Goal: Task Accomplishment & Management: Manage account settings

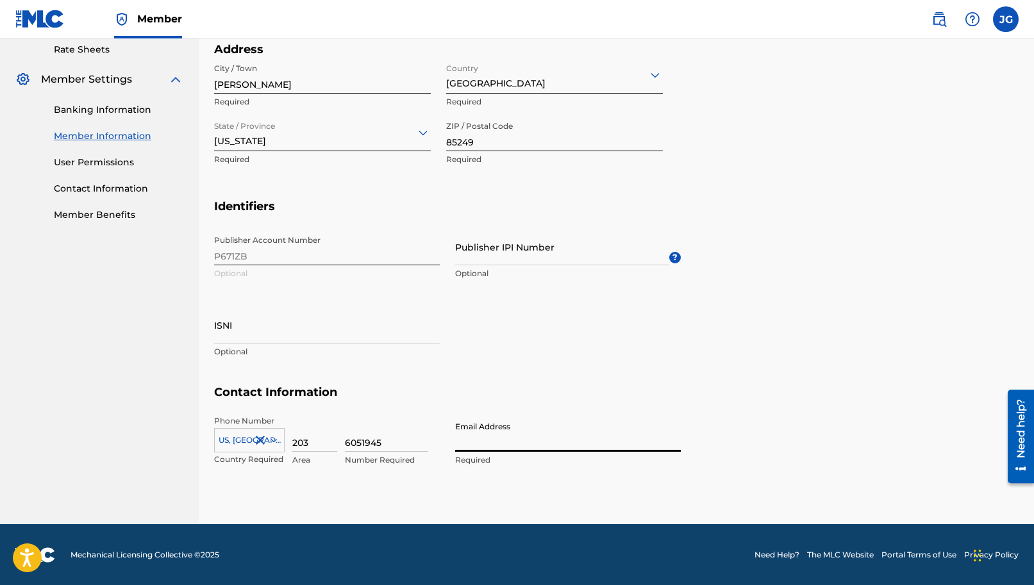
click at [569, 437] on input "Email Address" at bounding box center [568, 433] width 226 height 37
type input "J"
type input "[EMAIL_ADDRESS][DOMAIN_NAME]"
click at [640, 386] on h5 "Contact Information" at bounding box center [616, 400] width 805 height 30
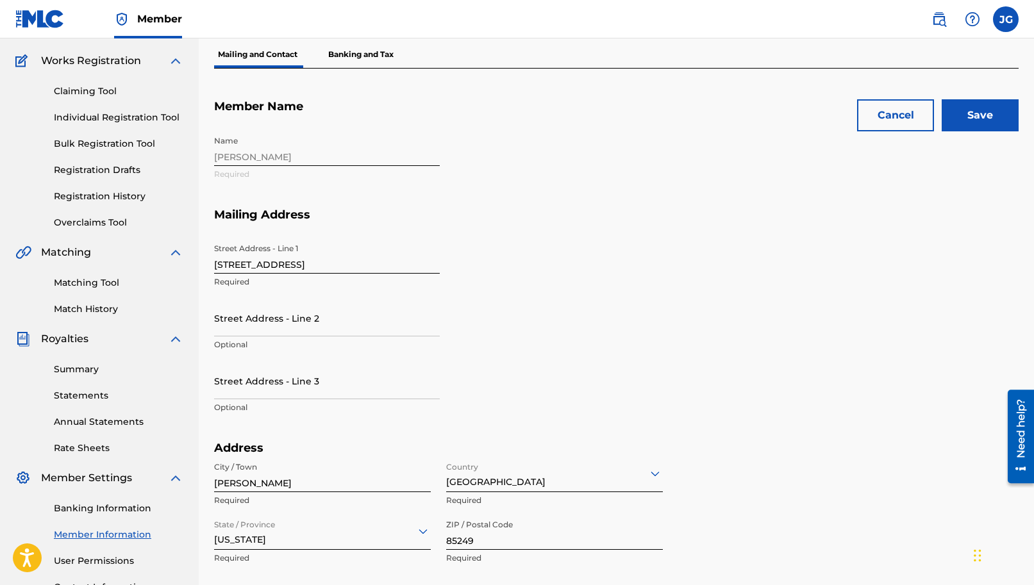
scroll to position [81, 0]
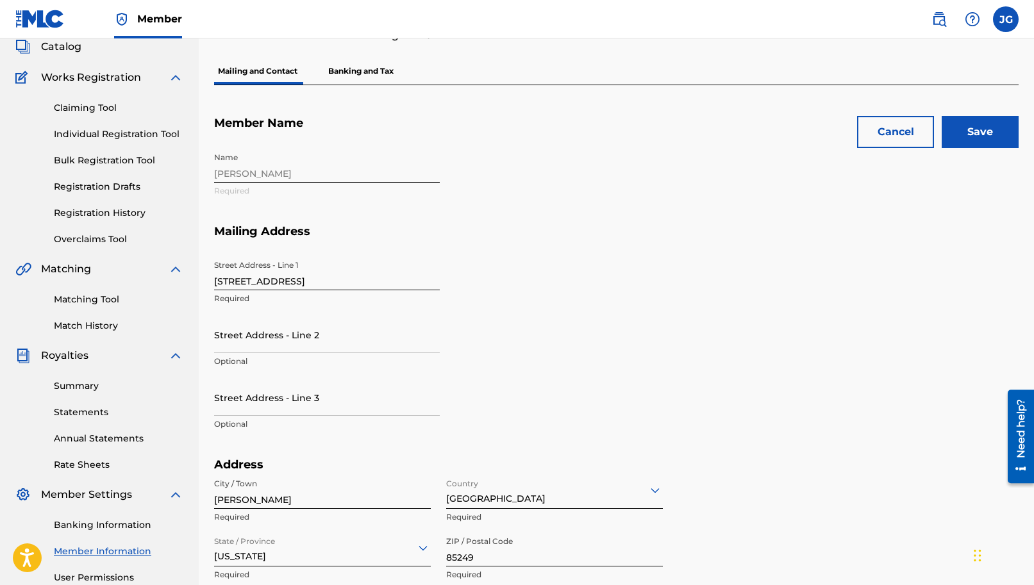
click at [980, 128] on input "Save" at bounding box center [980, 132] width 77 height 32
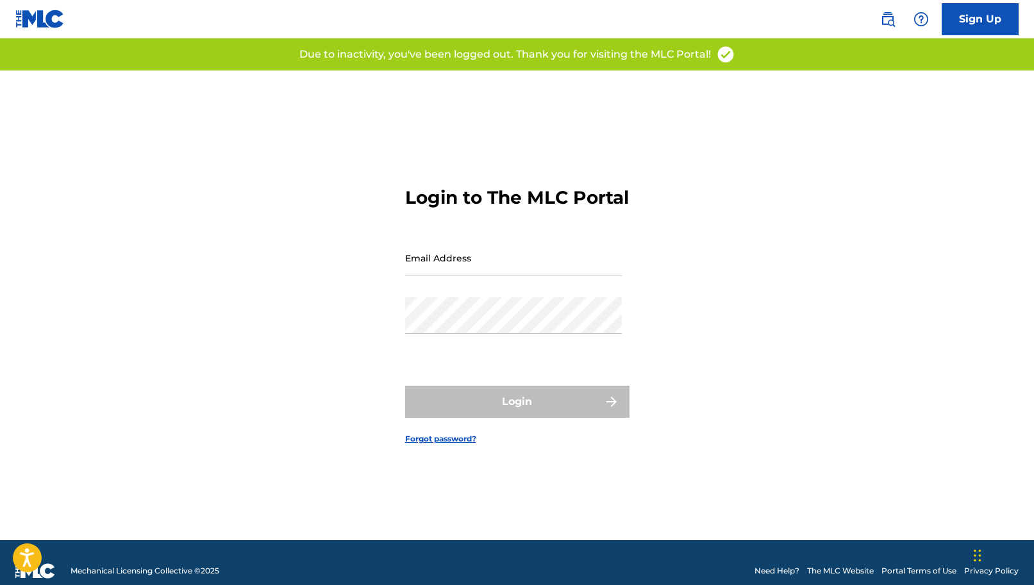
click at [479, 267] on input "Email Address" at bounding box center [513, 258] width 217 height 37
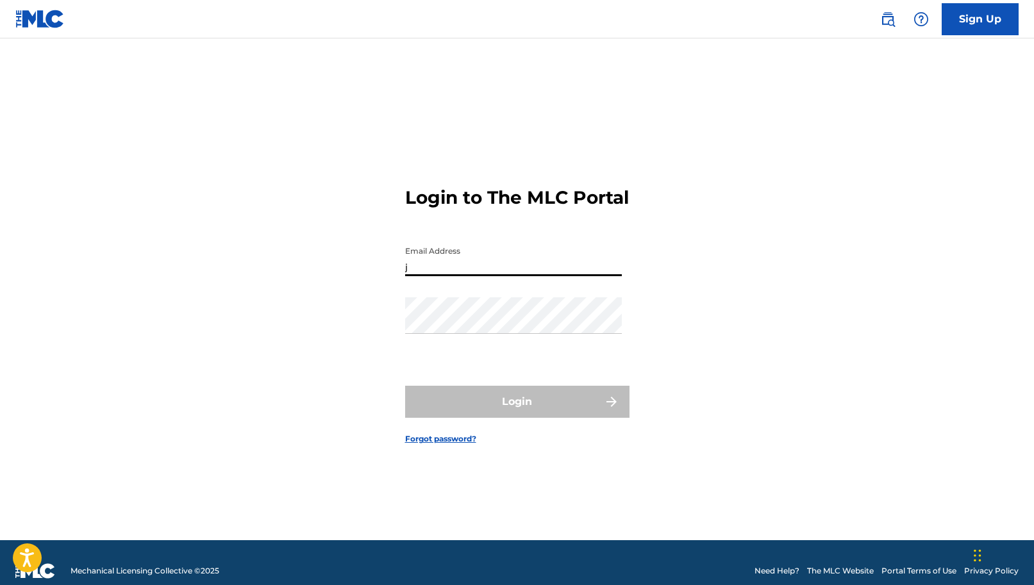
type input "[EMAIL_ADDRESS][DOMAIN_NAME]"
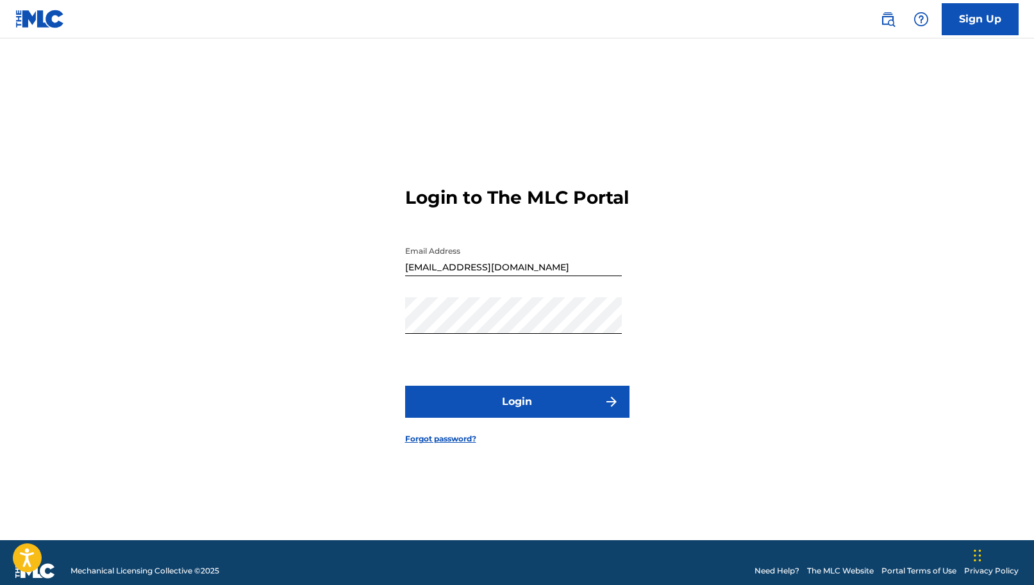
click at [540, 414] on button "Login" at bounding box center [517, 402] width 224 height 32
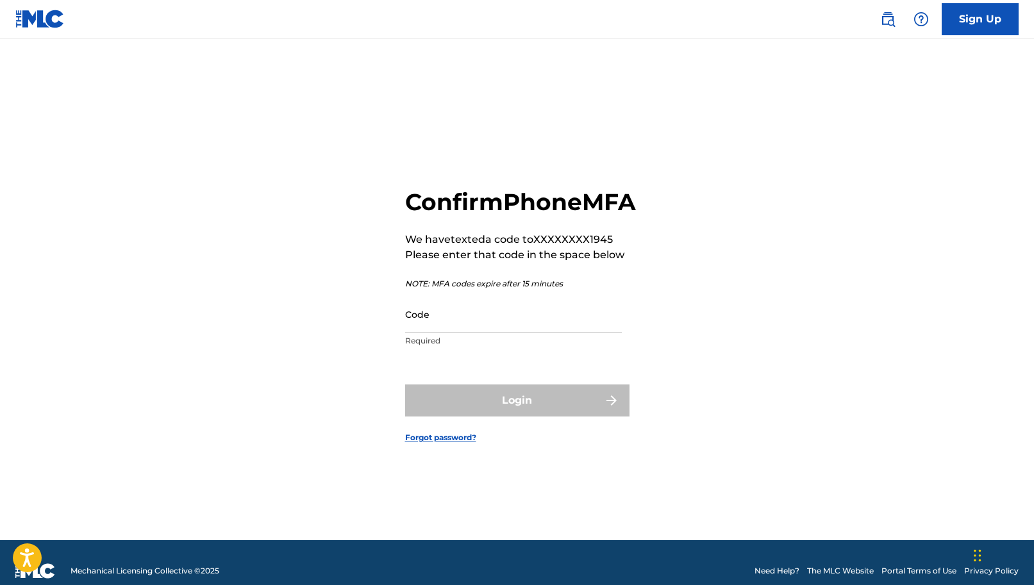
click at [524, 333] on input "Code" at bounding box center [513, 314] width 217 height 37
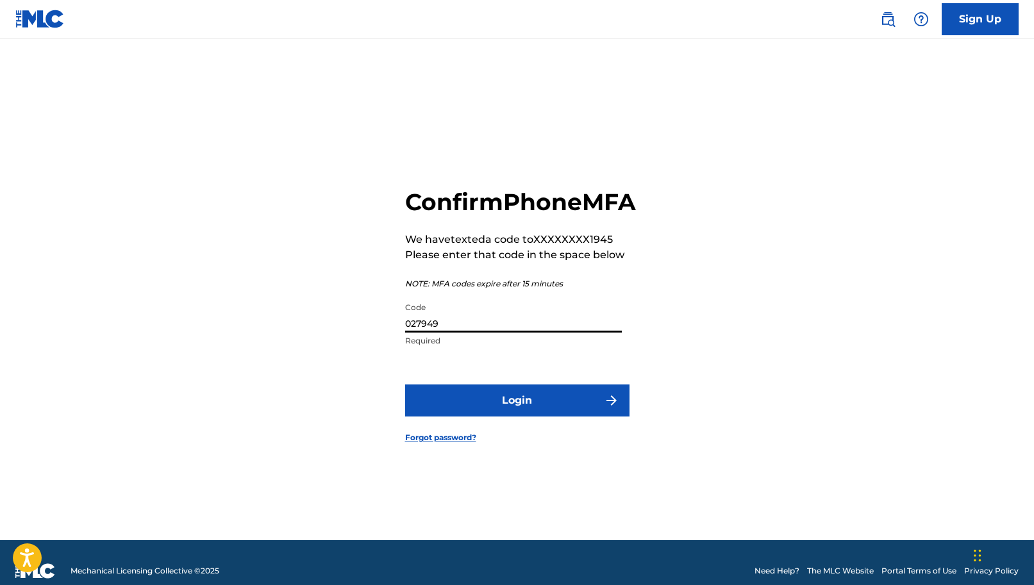
type input "027949"
click at [523, 413] on button "Login" at bounding box center [517, 401] width 224 height 32
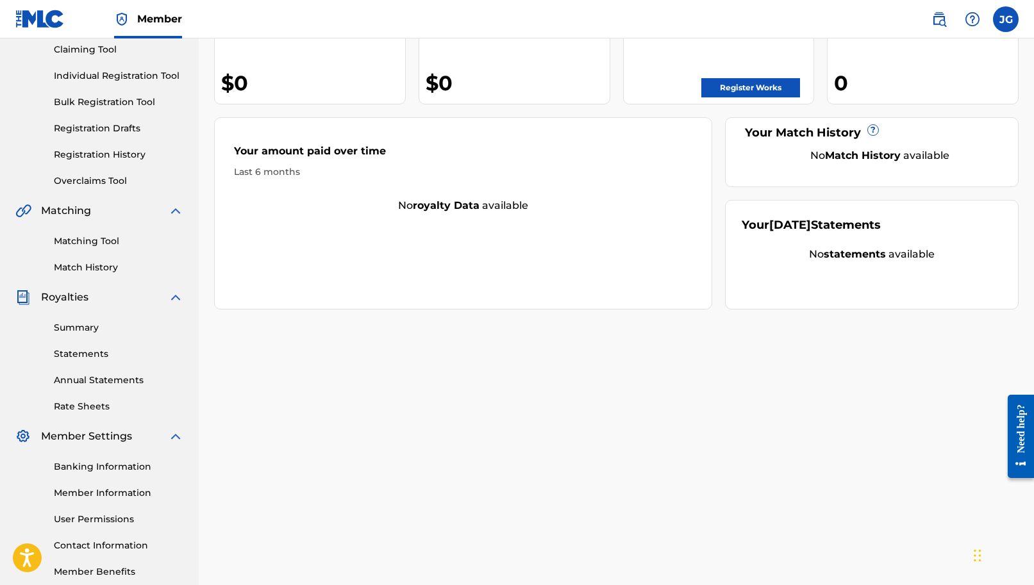
scroll to position [210, 0]
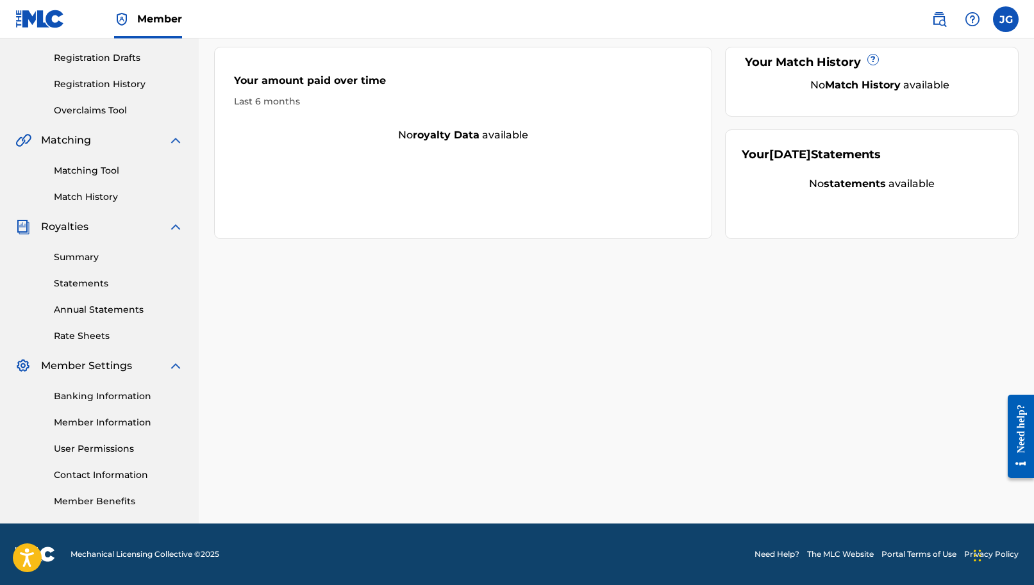
click at [100, 421] on link "Member Information" at bounding box center [119, 422] width 130 height 13
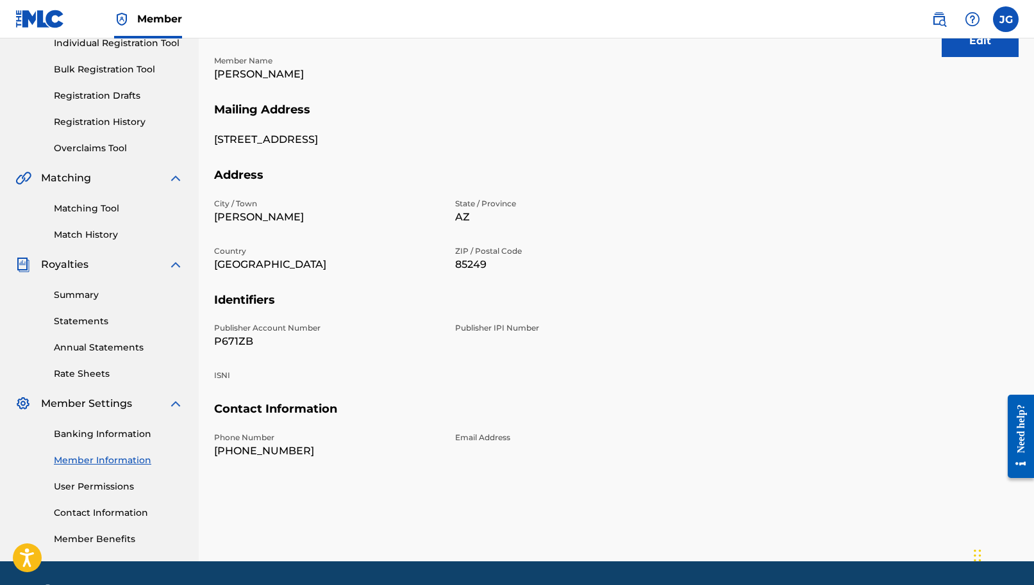
scroll to position [155, 0]
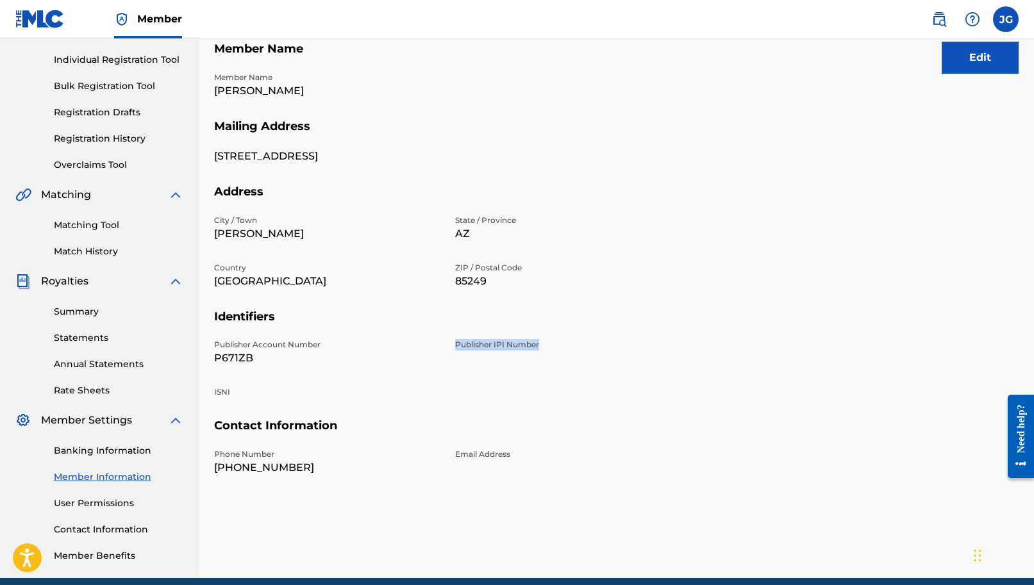
drag, startPoint x: 542, startPoint y: 343, endPoint x: 453, endPoint y: 348, distance: 89.3
click at [453, 348] on div "Publisher Account Number P671ZB Publisher IPI Number ISNI" at bounding box center [447, 379] width 467 height 80
copy p "Publisher IPI Number"
click at [509, 347] on p "Publisher IPI Number" at bounding box center [568, 345] width 226 height 12
click at [489, 365] on div "Publisher IPI Number" at bounding box center [568, 352] width 226 height 27
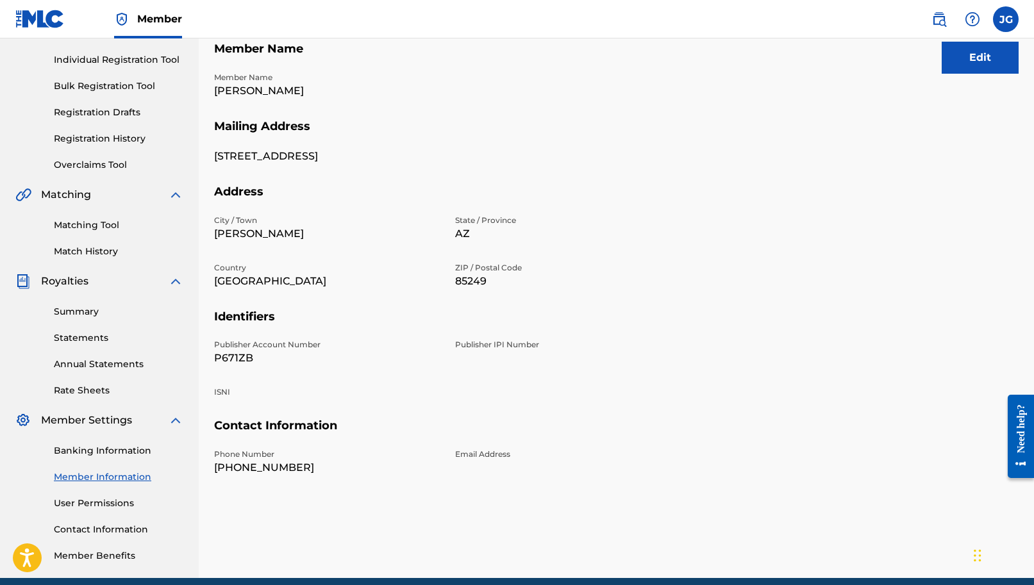
click at [987, 60] on button "Edit" at bounding box center [980, 58] width 77 height 32
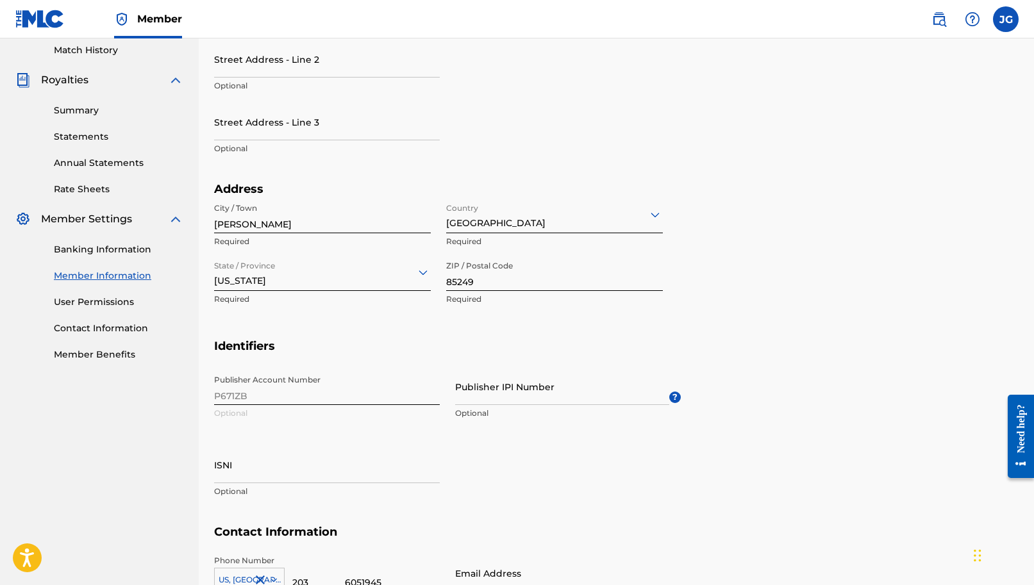
scroll to position [422, 0]
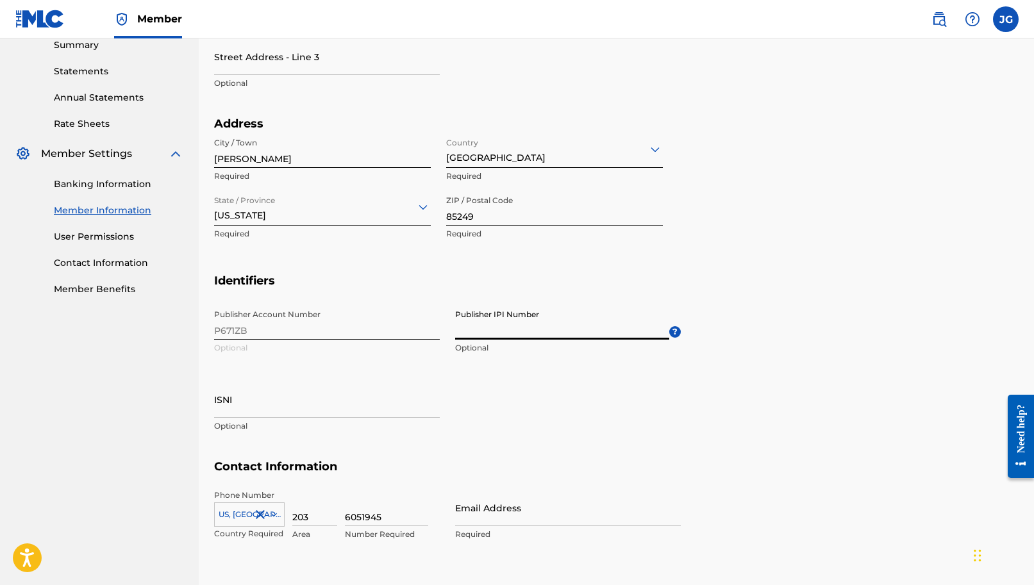
click at [481, 336] on input "Publisher IPI Number" at bounding box center [562, 321] width 214 height 37
paste input "01115026217"
drag, startPoint x: 474, startPoint y: 330, endPoint x: 446, endPoint y: 331, distance: 28.3
click at [446, 331] on div "Publisher Account Number P671ZB Optional Publisher IPI Number 01115026217 Publi…" at bounding box center [447, 381] width 467 height 156
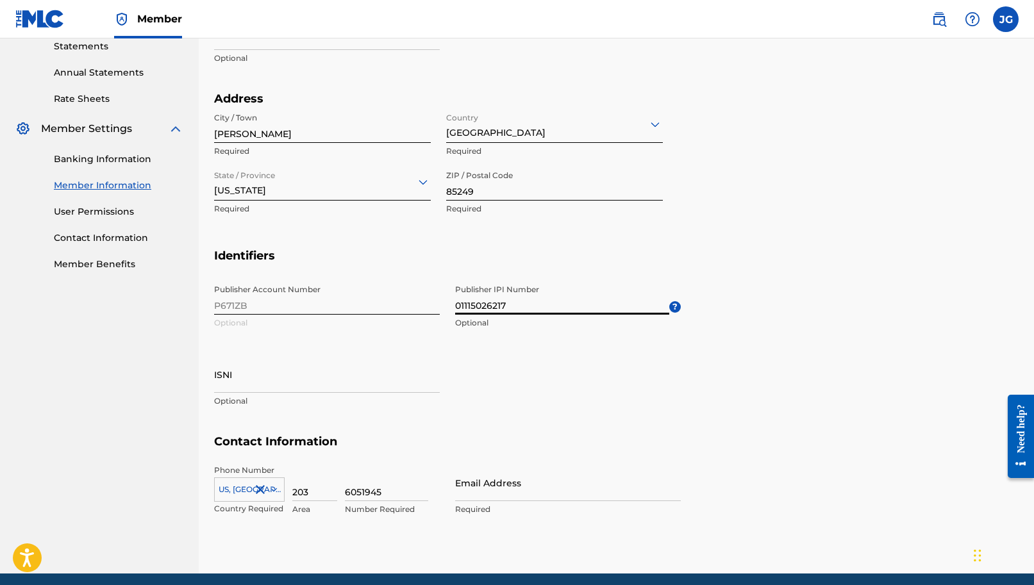
scroll to position [455, 0]
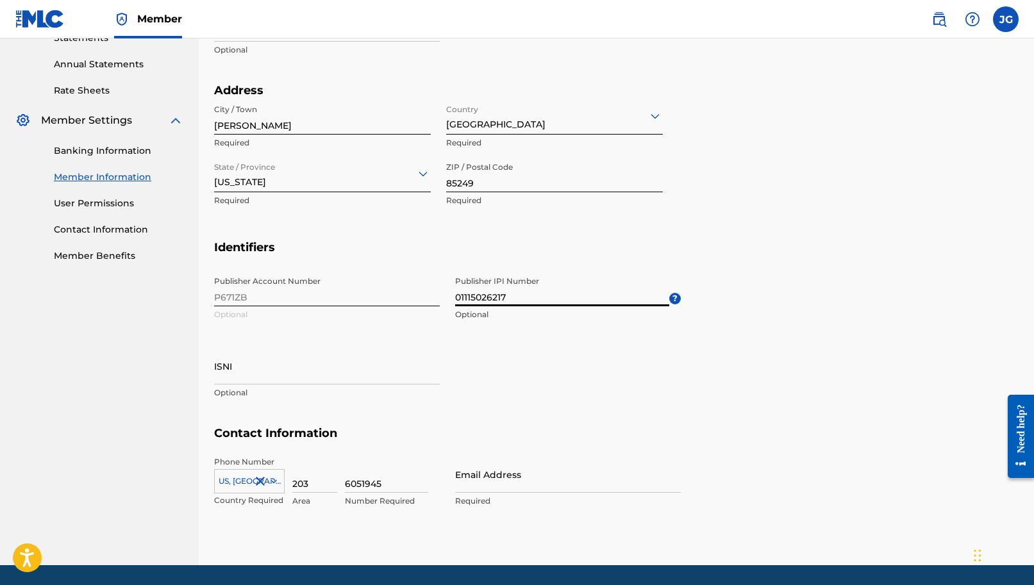
type input "01115026217"
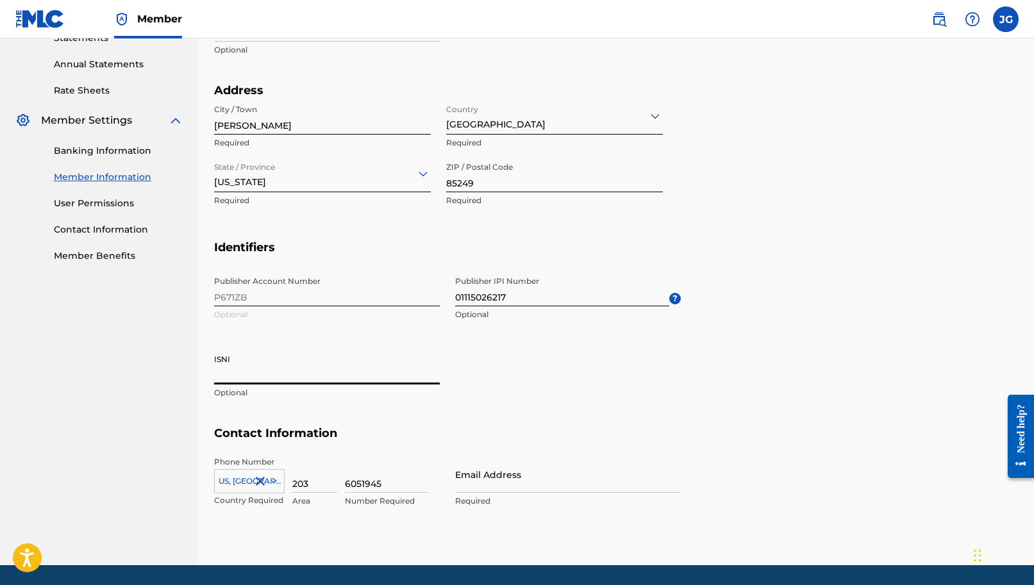
drag, startPoint x: 235, startPoint y: 365, endPoint x: 205, endPoint y: 362, distance: 30.2
click at [205, 362] on div "Mailing and Contact Information entered on the Mailing and Contact tab is used …" at bounding box center [616, 90] width 835 height 950
drag, startPoint x: 237, startPoint y: 359, endPoint x: 205, endPoint y: 355, distance: 32.3
click at [205, 355] on div "Mailing and Contact Information entered on the Mailing and Contact tab is used …" at bounding box center [616, 90] width 835 height 950
click at [221, 354] on input "ISNI" at bounding box center [327, 366] width 226 height 37
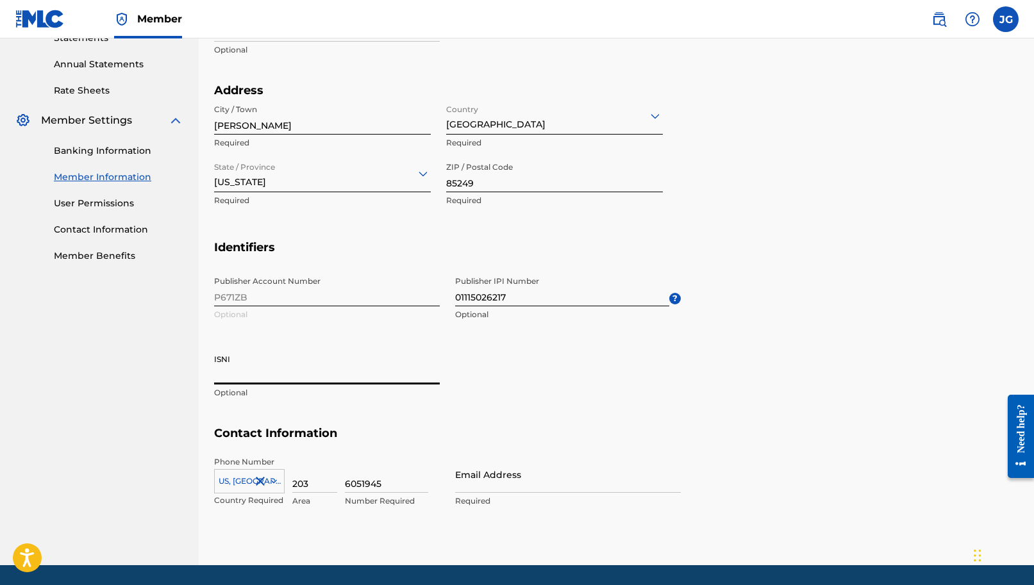
click at [221, 355] on input "ISNI" at bounding box center [327, 366] width 226 height 37
click at [667, 395] on div "Publisher Account Number P671ZB Optional Publisher IPI Number 01115026217 Optio…" at bounding box center [447, 348] width 467 height 156
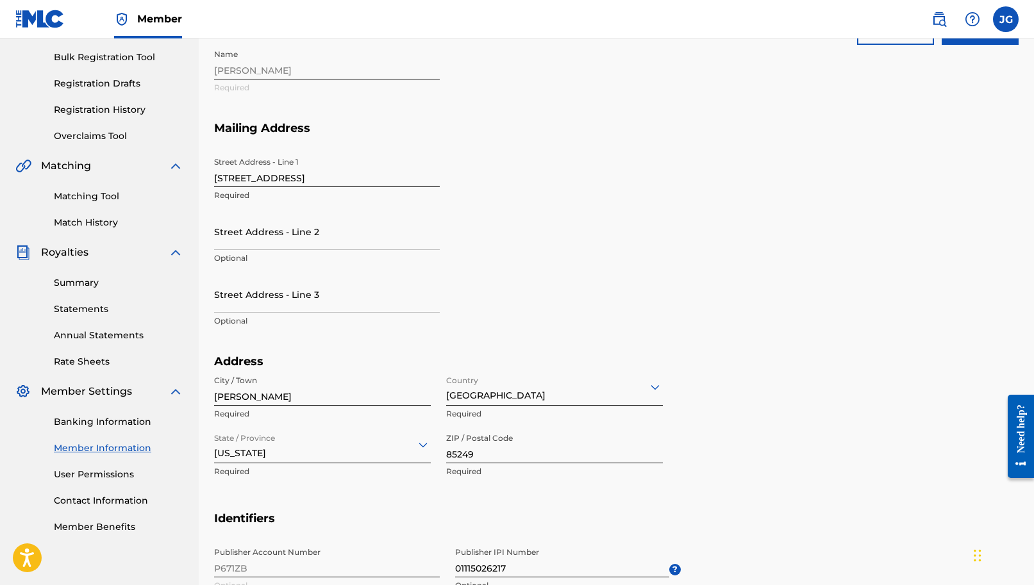
scroll to position [118, 0]
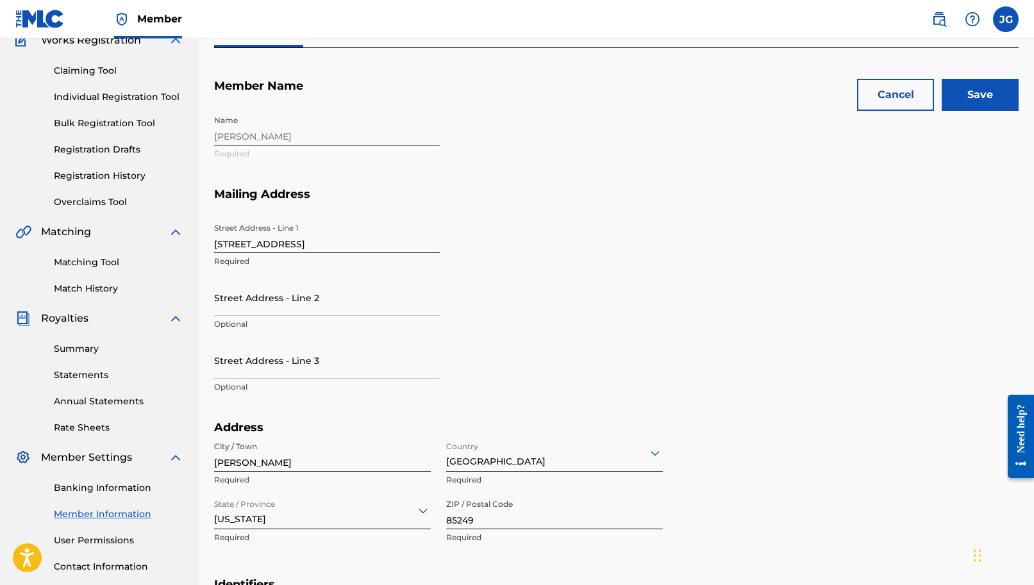
click at [984, 96] on input "Save" at bounding box center [980, 95] width 77 height 32
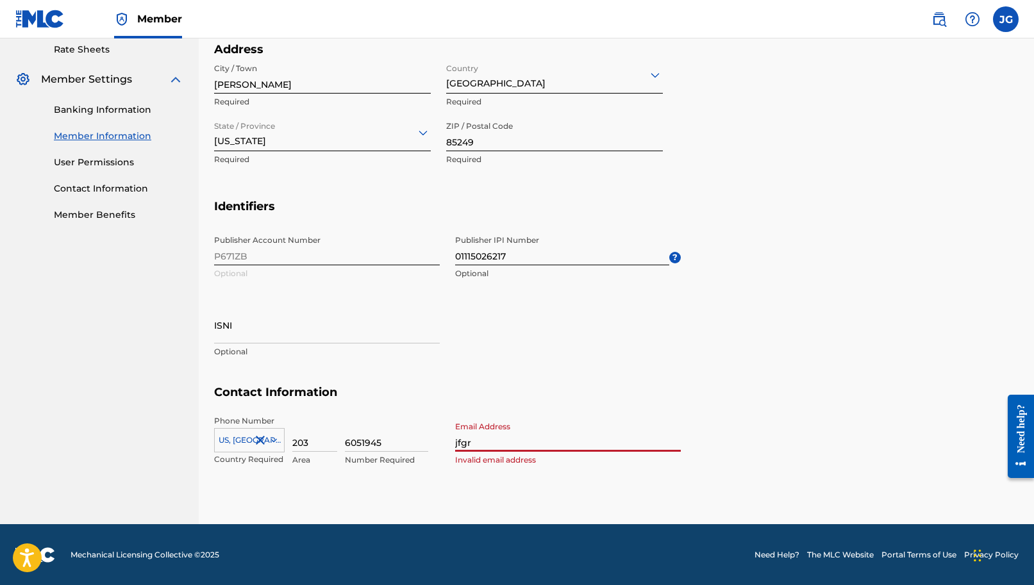
type input "[EMAIL_ADDRESS][DOMAIN_NAME]"
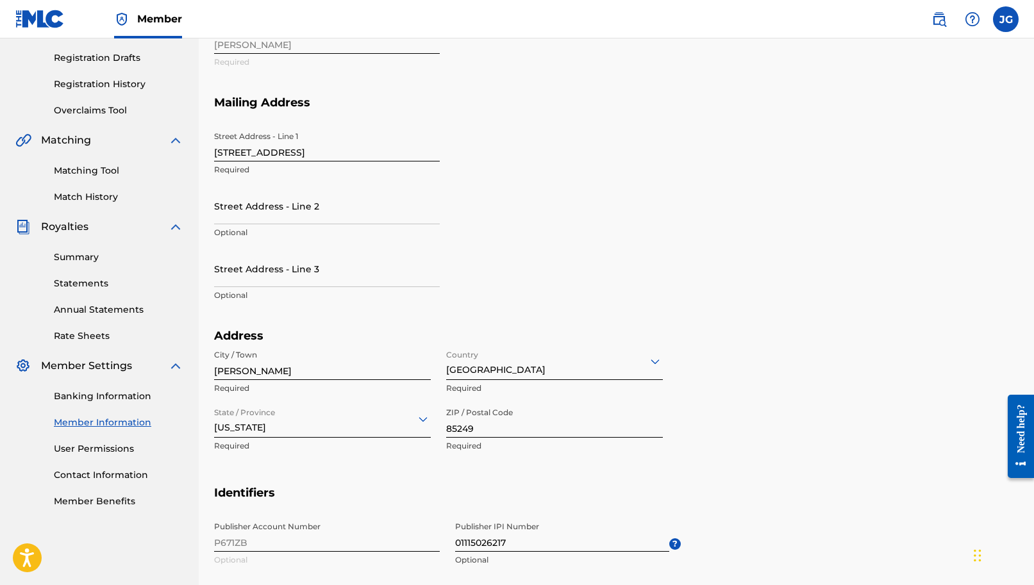
scroll to position [0, 0]
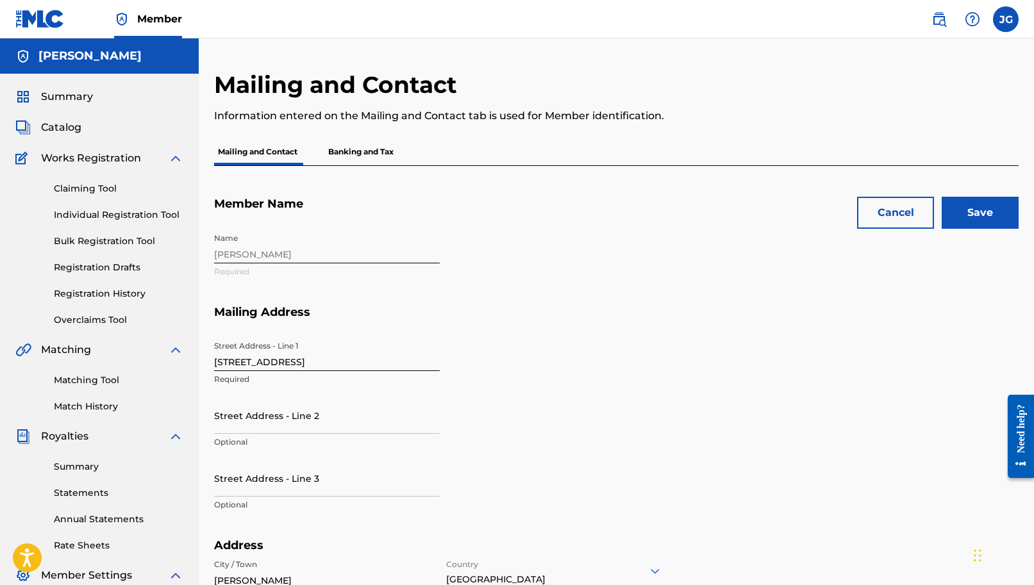
click at [985, 210] on input "Save" at bounding box center [980, 213] width 77 height 32
